Goal: Transaction & Acquisition: Purchase product/service

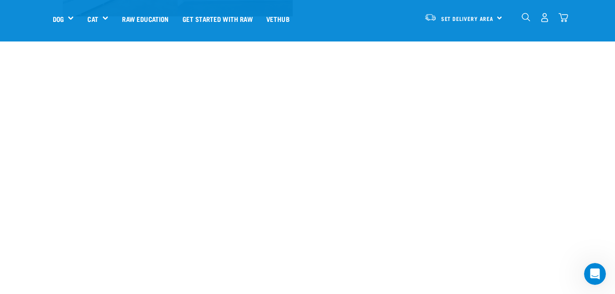
scroll to position [976, 0]
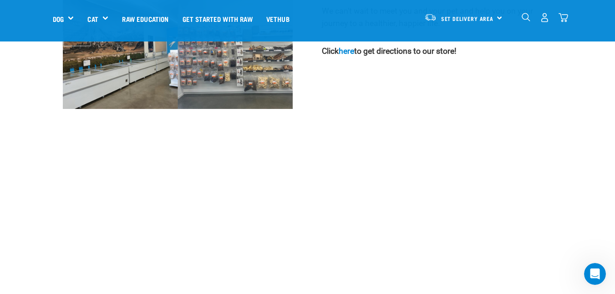
click at [563, 18] on img "dropdown navigation" at bounding box center [564, 18] width 10 height 10
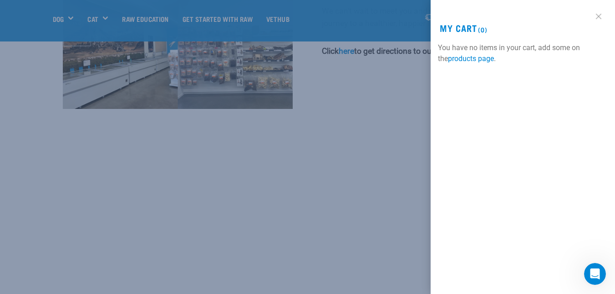
click at [601, 20] on link at bounding box center [598, 16] width 15 height 15
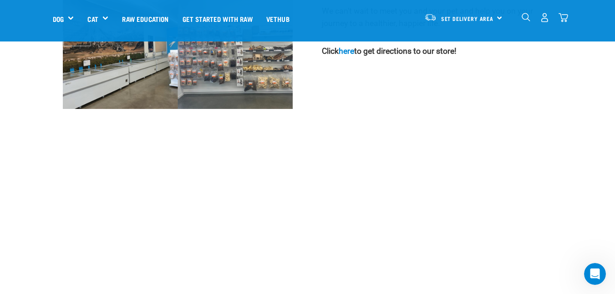
click at [528, 16] on img "dropdown navigation" at bounding box center [526, 17] width 9 height 9
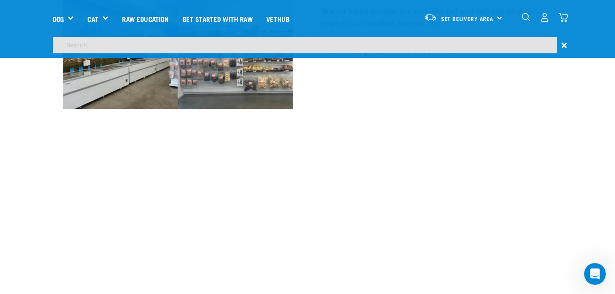
click at [231, 42] on input "search" at bounding box center [305, 45] width 504 height 16
type input "afterpay"
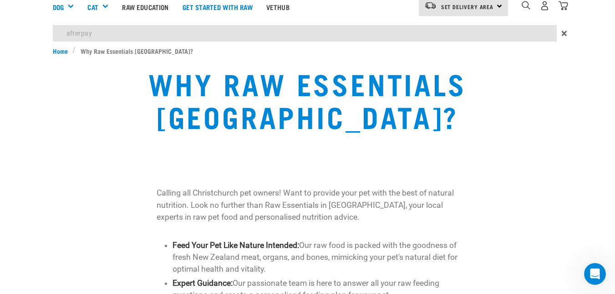
scroll to position [0, 0]
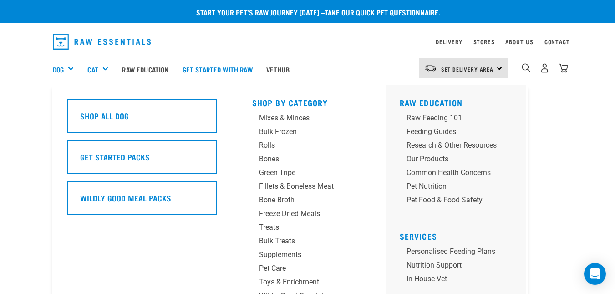
click at [60, 70] on link "Dog" at bounding box center [58, 69] width 11 height 10
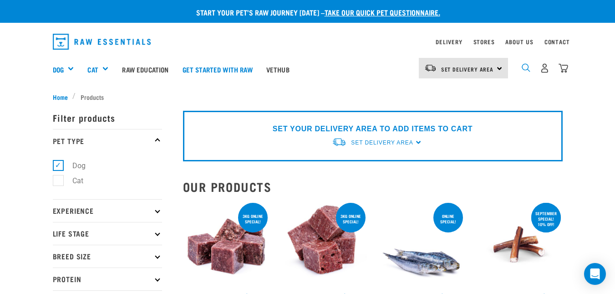
click at [527, 70] on img "dropdown navigation" at bounding box center [526, 67] width 9 height 9
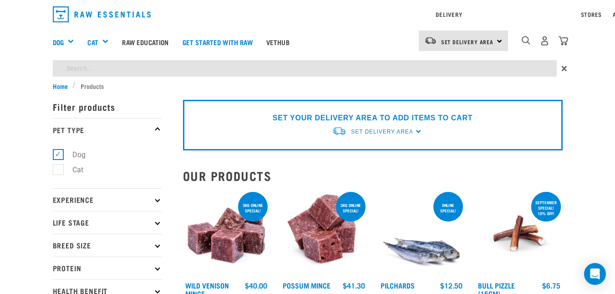
click at [107, 68] on input "search" at bounding box center [305, 68] width 504 height 16
type input "puppy"
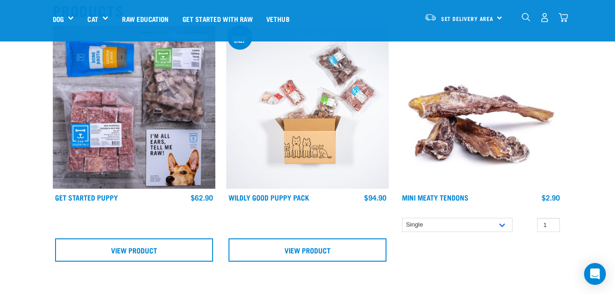
scroll to position [91, 0]
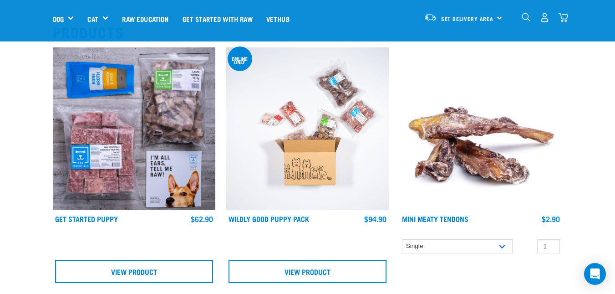
click at [132, 112] on img at bounding box center [134, 128] width 163 height 163
